Goal: Navigation & Orientation: Find specific page/section

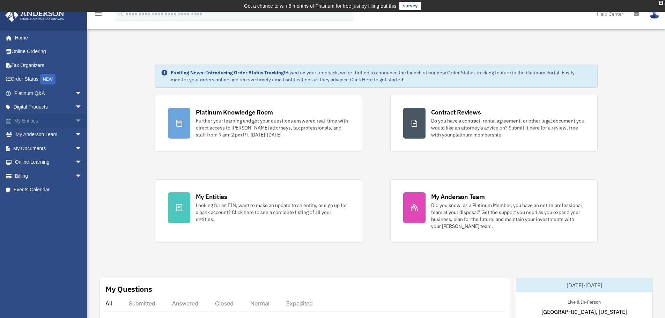
click at [75, 120] on span "arrow_drop_down" at bounding box center [82, 121] width 14 height 14
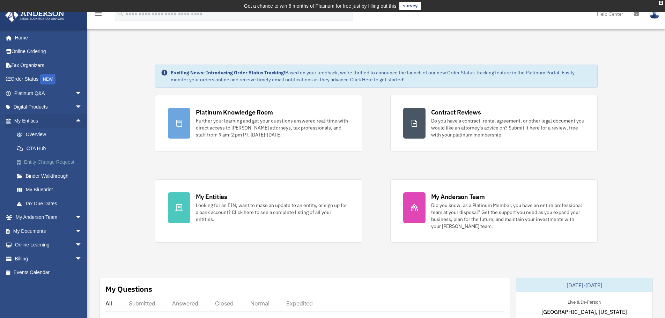
click at [49, 160] on link "Entity Change Request" at bounding box center [51, 162] width 83 height 14
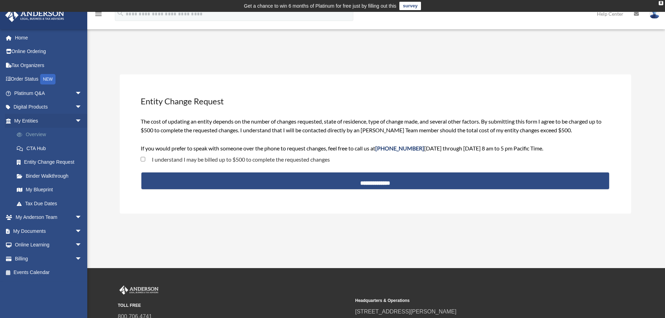
click at [32, 133] on link "Overview" at bounding box center [51, 135] width 83 height 14
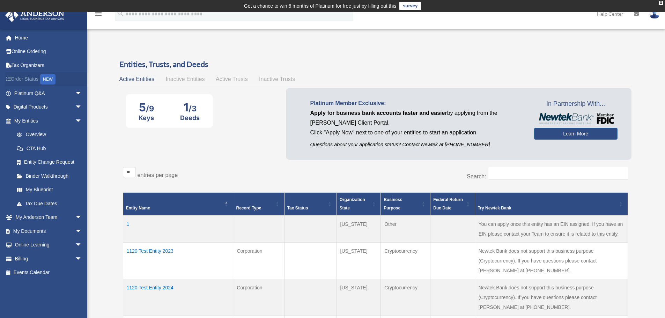
click at [23, 81] on link "Order Status NEW" at bounding box center [49, 79] width 88 height 14
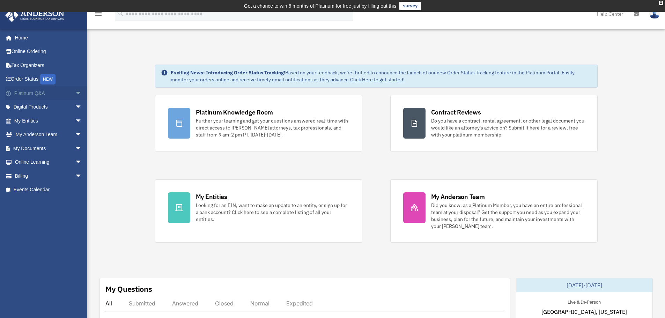
click at [75, 93] on span "arrow_drop_down" at bounding box center [82, 93] width 14 height 14
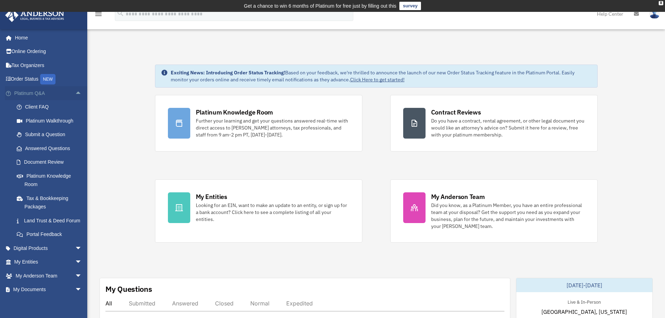
click at [75, 93] on span "arrow_drop_up" at bounding box center [82, 93] width 14 height 14
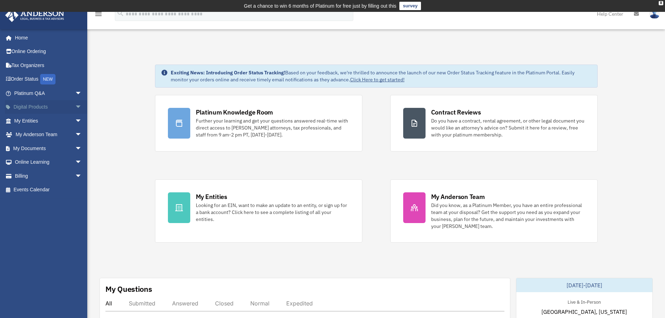
click at [75, 107] on span "arrow_drop_down" at bounding box center [82, 107] width 14 height 14
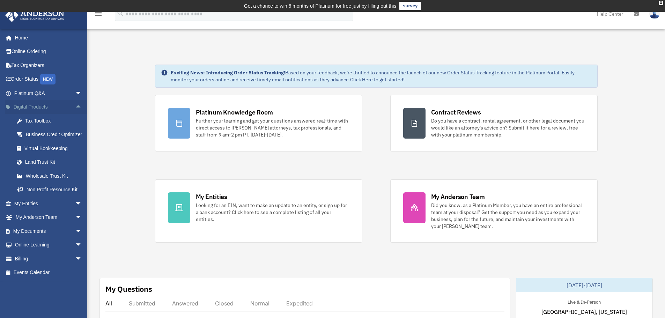
click at [75, 107] on span "arrow_drop_up" at bounding box center [82, 107] width 14 height 14
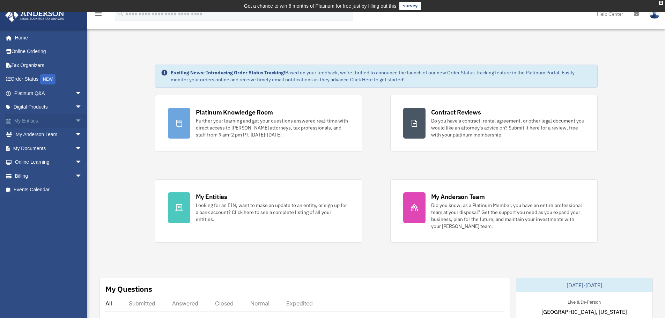
click at [75, 120] on span "arrow_drop_down" at bounding box center [82, 121] width 14 height 14
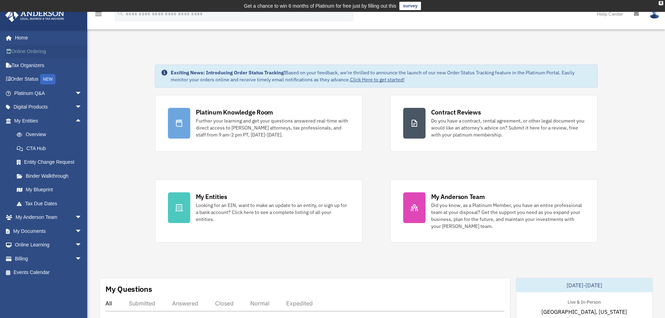
click at [20, 51] on link "Online Ordering" at bounding box center [49, 52] width 88 height 14
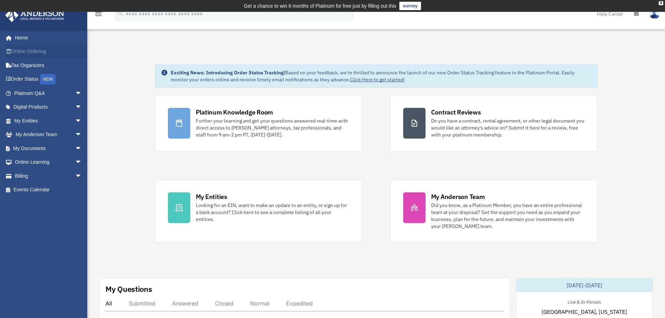
click at [28, 49] on link "Online Ordering" at bounding box center [49, 52] width 88 height 14
